Goal: Information Seeking & Learning: Learn about a topic

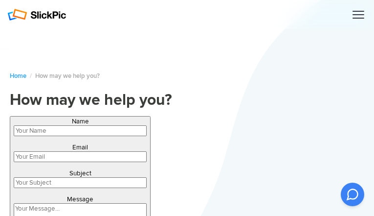
type input "olNbkVdlTSpLaVRR"
type input "itixeqedox50@gmail.com"
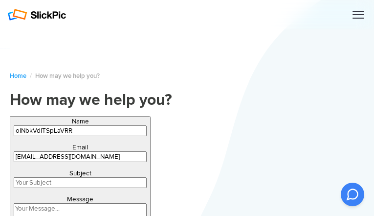
type input "FXvbmKCeYGwwi"
